Goal: Task Accomplishment & Management: Manage account settings

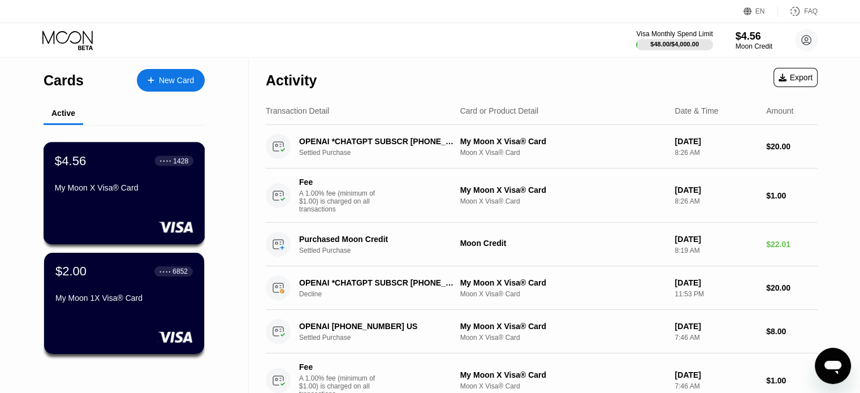
click at [111, 207] on div "$4.56 ● ● ● ● 1428 My Moon X Visa® Card" at bounding box center [125, 193] width 162 height 102
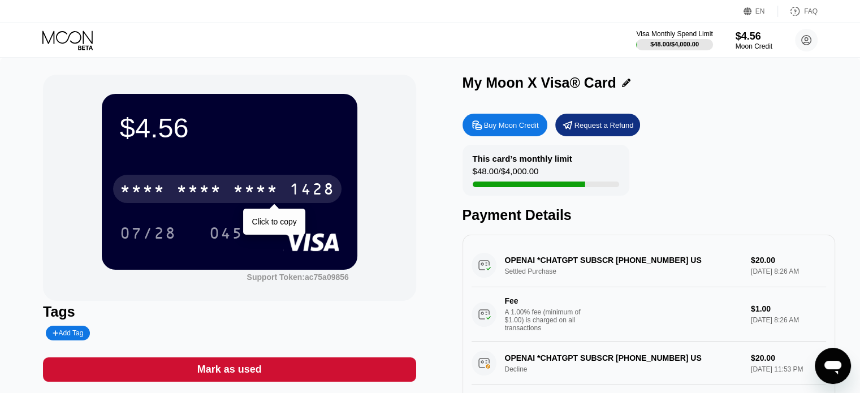
click at [240, 196] on div "* * * *" at bounding box center [255, 190] width 45 height 18
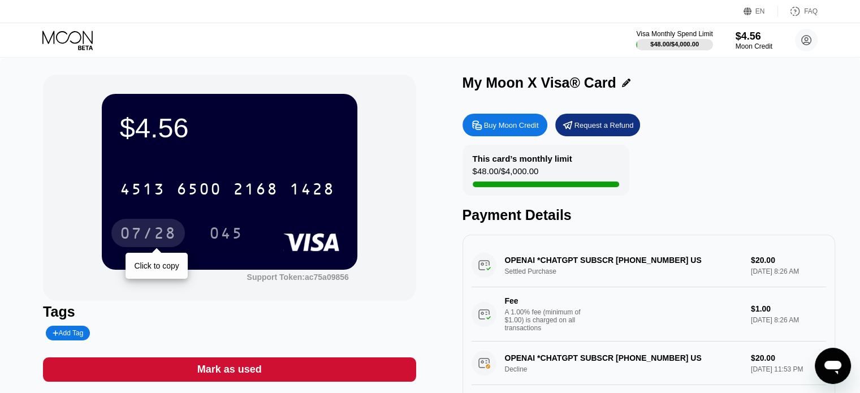
click at [144, 228] on div "07/28" at bounding box center [148, 235] width 57 height 18
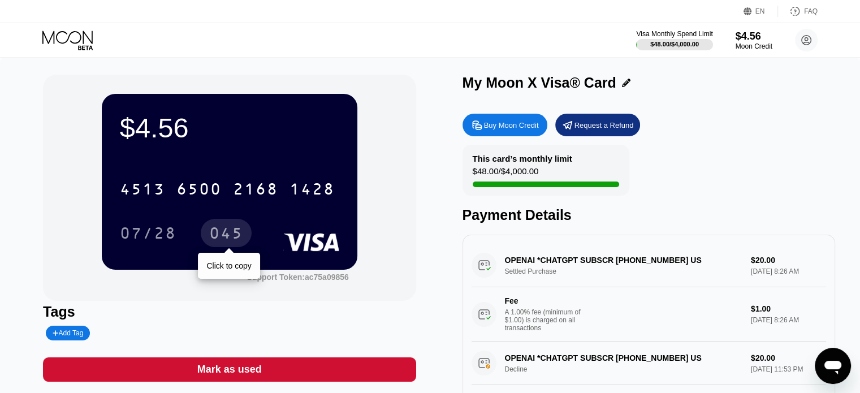
drag, startPoint x: 227, startPoint y: 236, endPoint x: 509, endPoint y: 12, distance: 360.2
click at [227, 235] on div "045" at bounding box center [226, 235] width 34 height 18
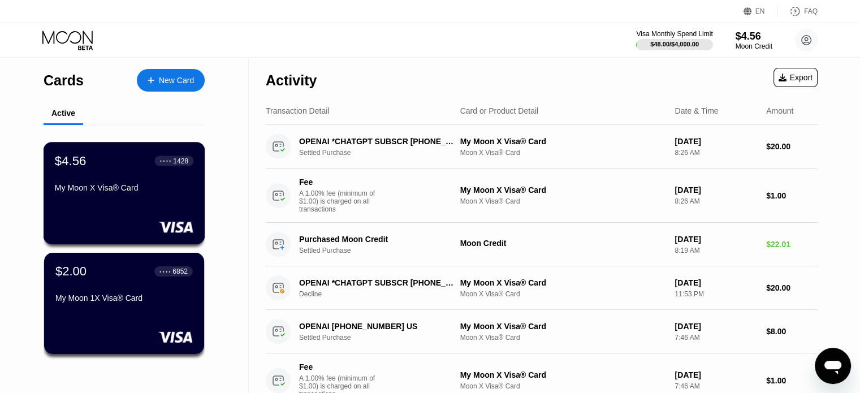
click at [148, 197] on div "My Moon X Visa® Card" at bounding box center [124, 190] width 138 height 14
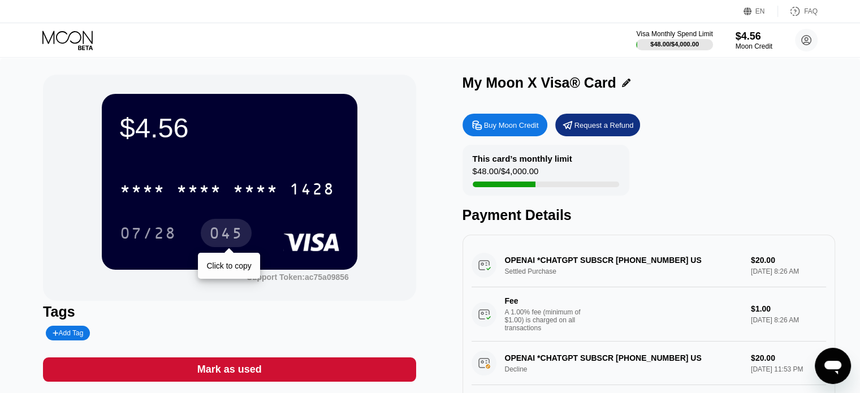
click at [227, 234] on div "045" at bounding box center [226, 235] width 34 height 18
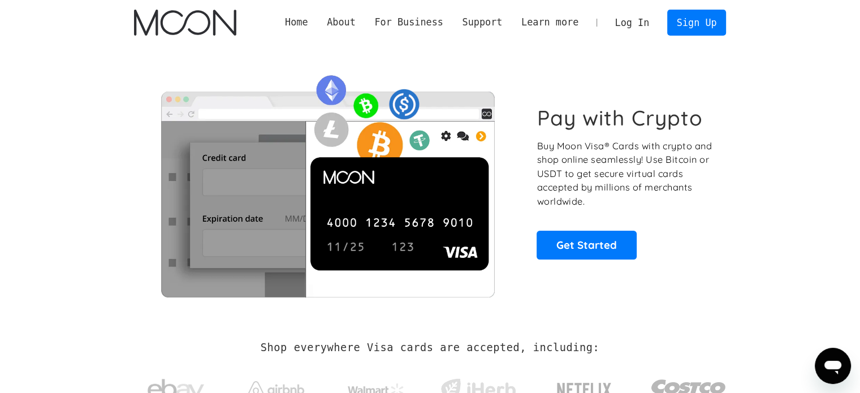
click at [638, 27] on link "Log In" at bounding box center [631, 22] width 53 height 25
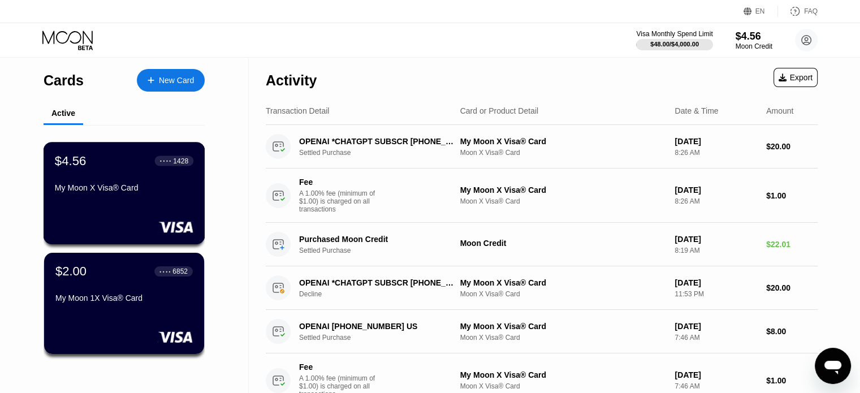
click at [154, 181] on div "$4.56 ● ● ● ● 1428 My Moon X Visa® Card" at bounding box center [124, 175] width 138 height 44
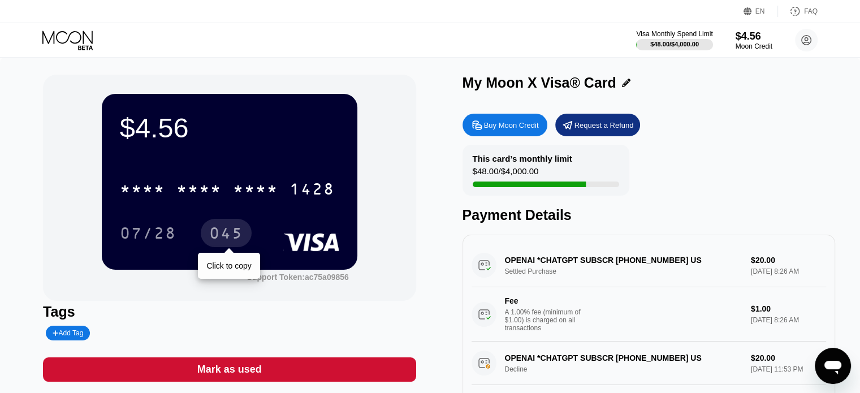
click at [241, 244] on div "045" at bounding box center [226, 235] width 34 height 18
